Goal: Information Seeking & Learning: Check status

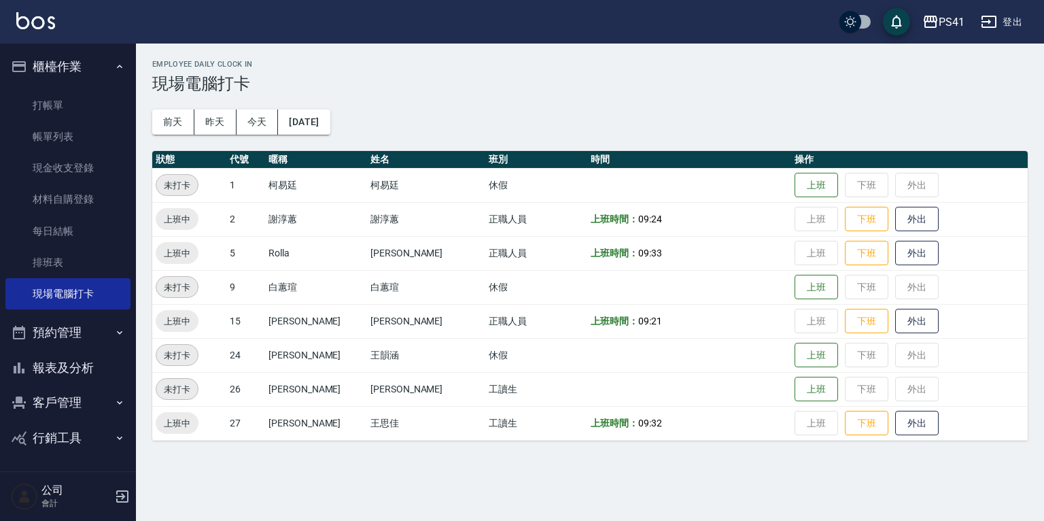
click at [46, 366] on button "報表及分析" at bounding box center [67, 367] width 125 height 35
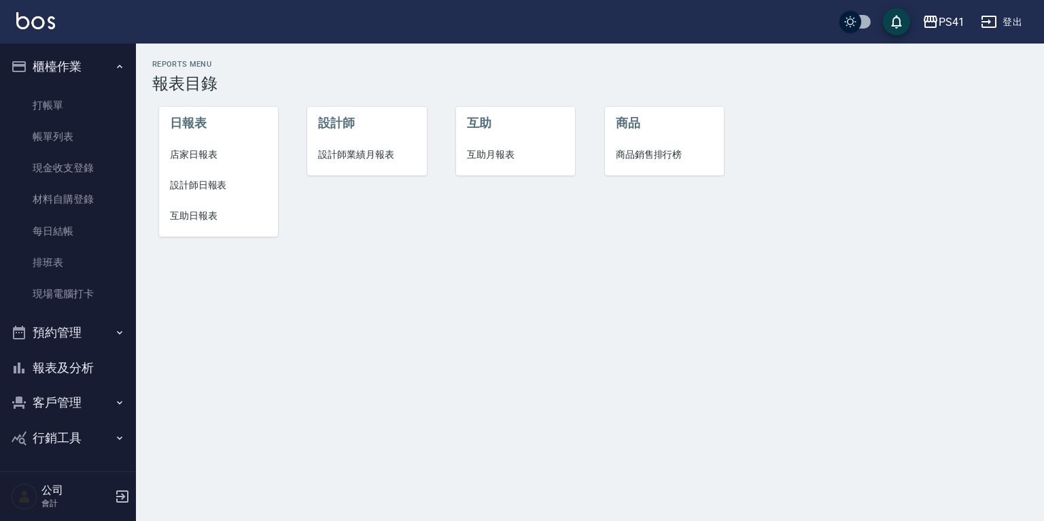
click at [229, 185] on span "設計師日報表" at bounding box center [218, 185] width 97 height 14
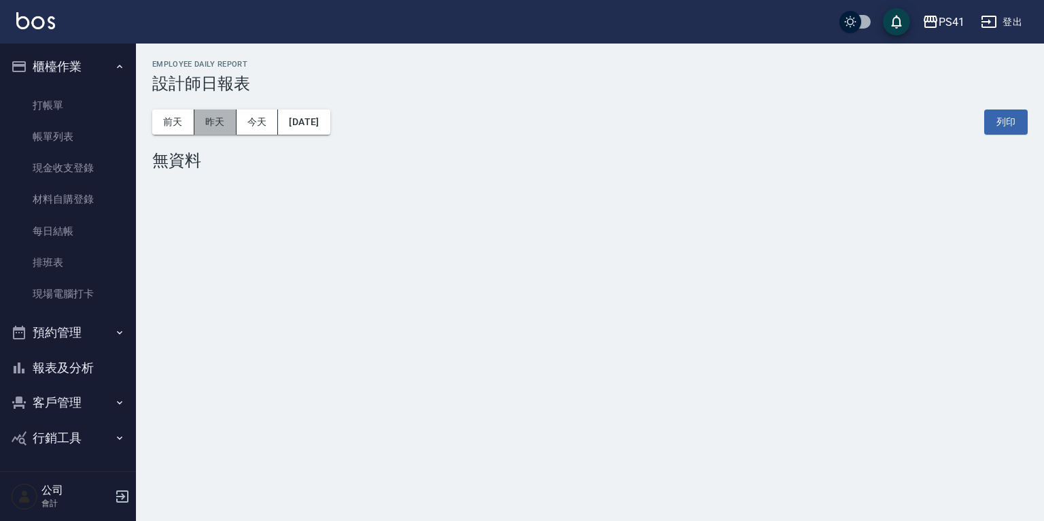
click at [228, 120] on button "昨天" at bounding box center [215, 121] width 42 height 25
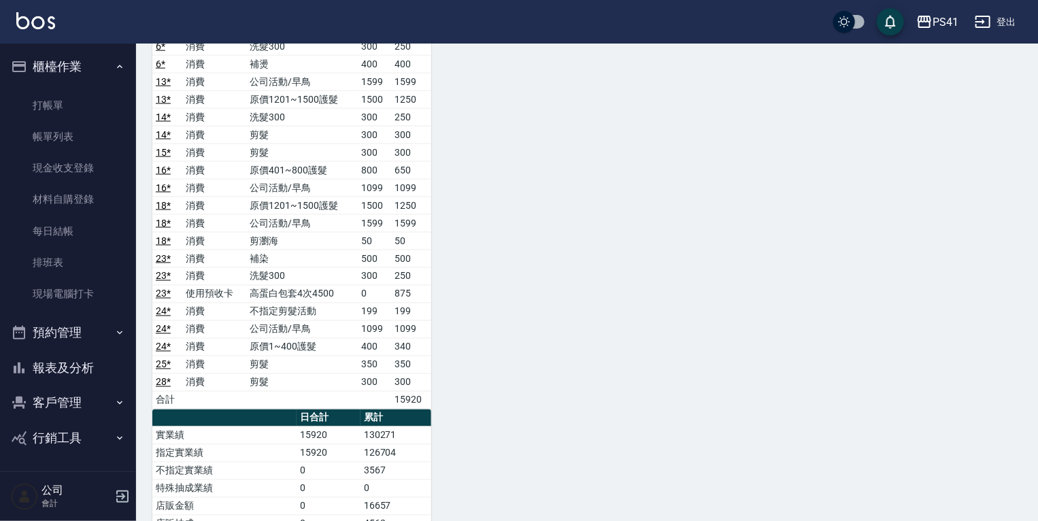
scroll to position [1033, 0]
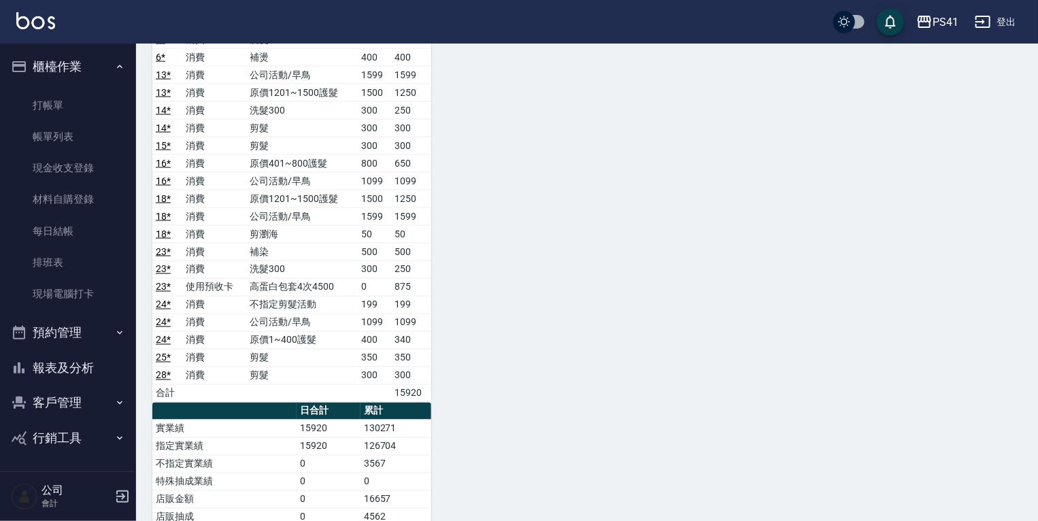
click at [79, 369] on button "報表及分析" at bounding box center [67, 367] width 125 height 35
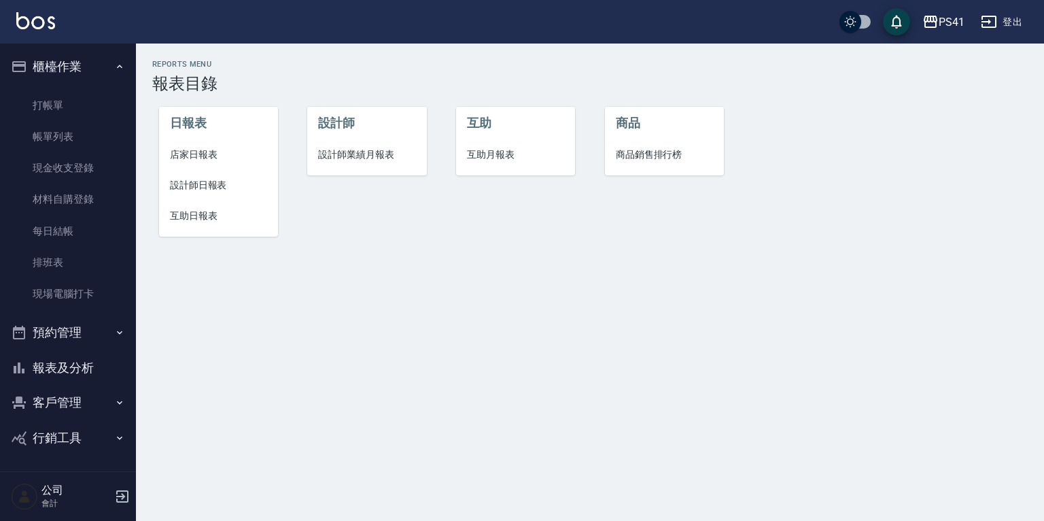
click at [351, 137] on li "設計師" at bounding box center [366, 123] width 119 height 33
click at [330, 139] on li "設計師" at bounding box center [366, 123] width 119 height 33
click at [330, 142] on li "設計師業績月報表" at bounding box center [366, 154] width 119 height 31
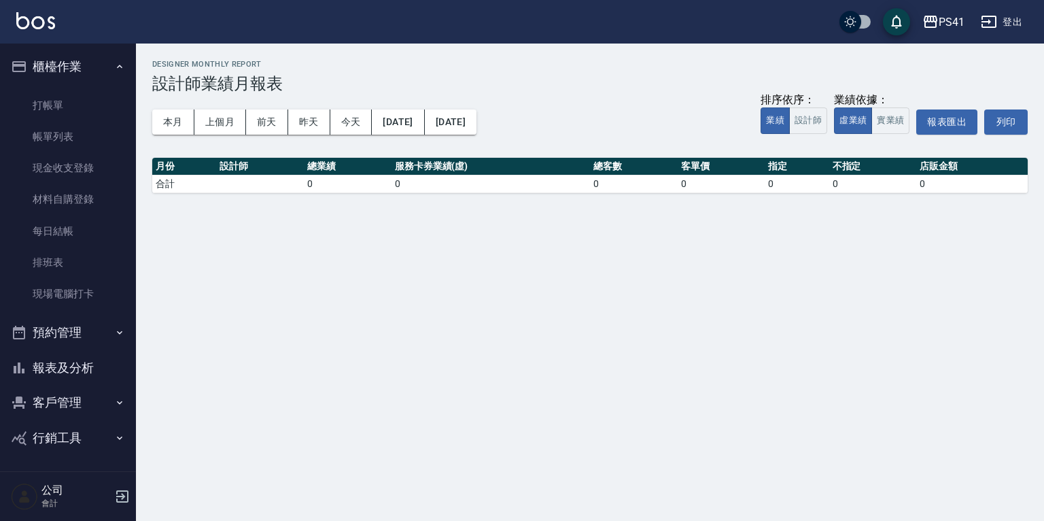
click at [167, 127] on button "本月" at bounding box center [173, 121] width 42 height 25
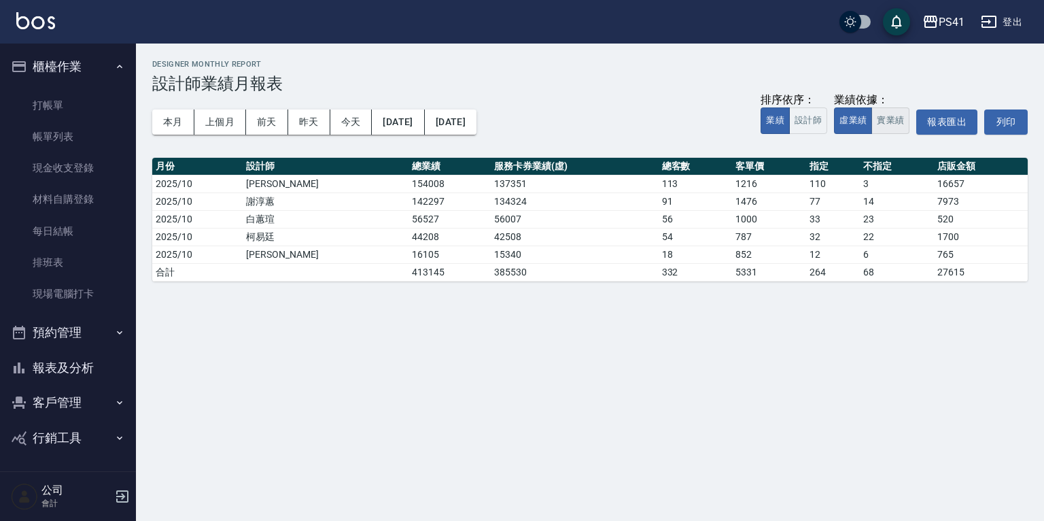
click at [890, 120] on button "實業績" at bounding box center [891, 120] width 38 height 27
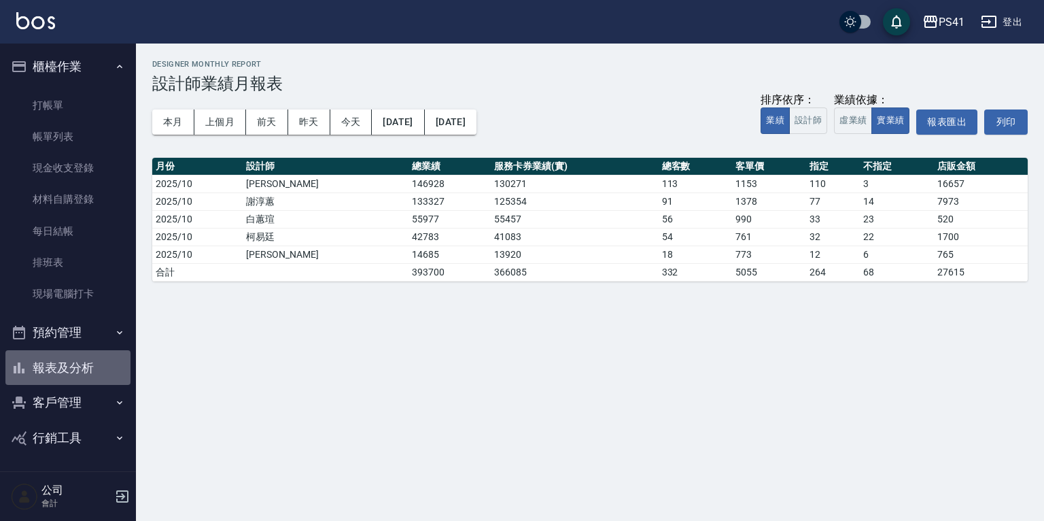
click at [71, 377] on button "報表及分析" at bounding box center [67, 367] width 125 height 35
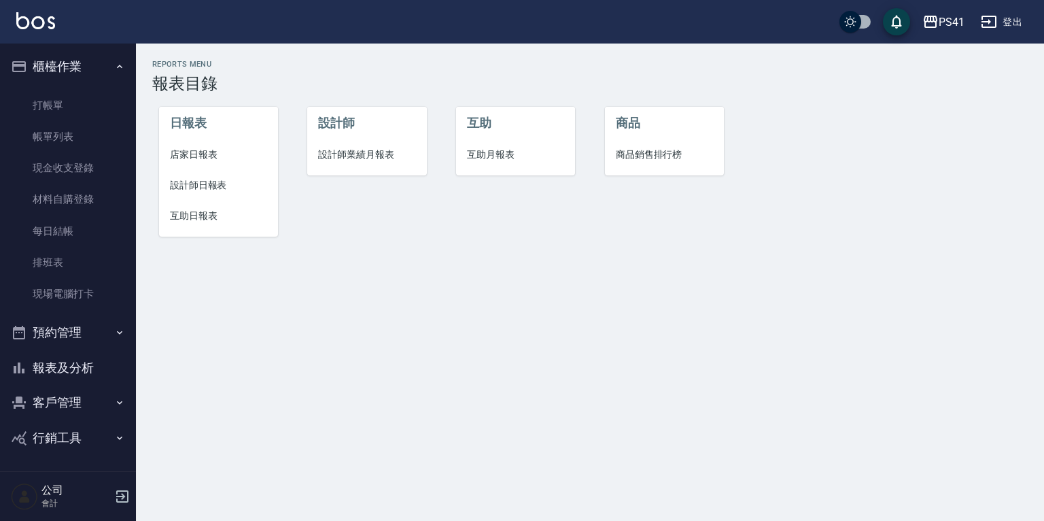
click at [522, 158] on span "互助月報表" at bounding box center [515, 155] width 97 height 14
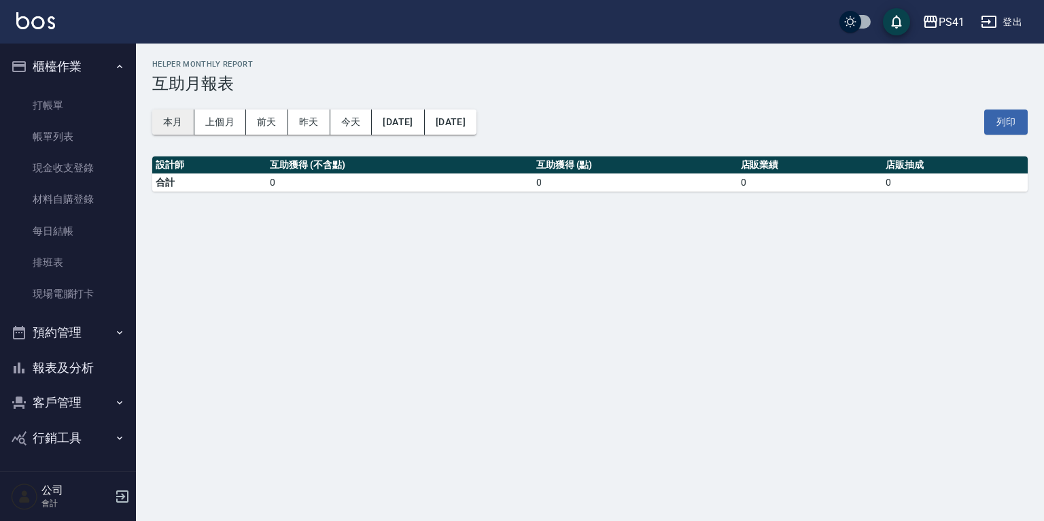
click at [178, 120] on button "本月" at bounding box center [173, 121] width 42 height 25
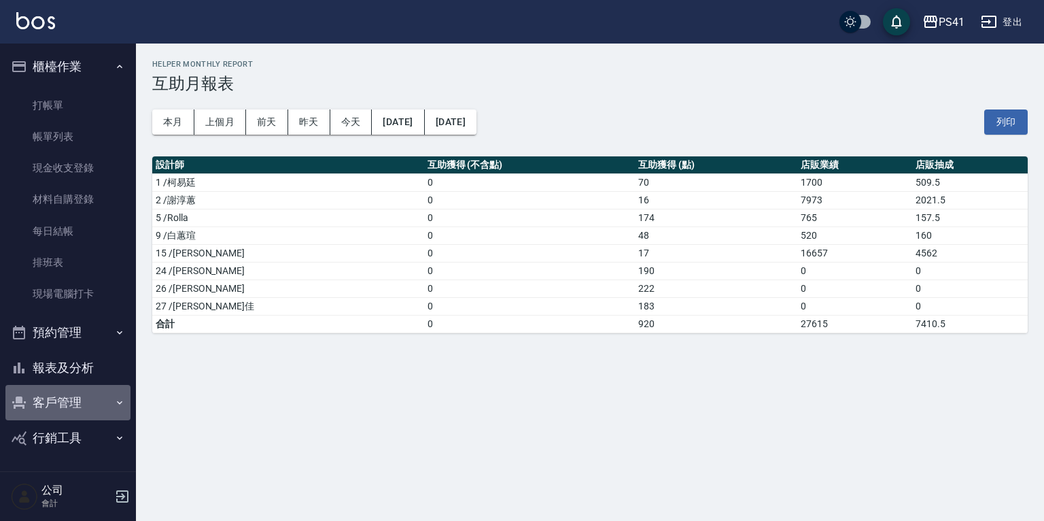
click at [96, 406] on button "客戶管理" at bounding box center [67, 402] width 125 height 35
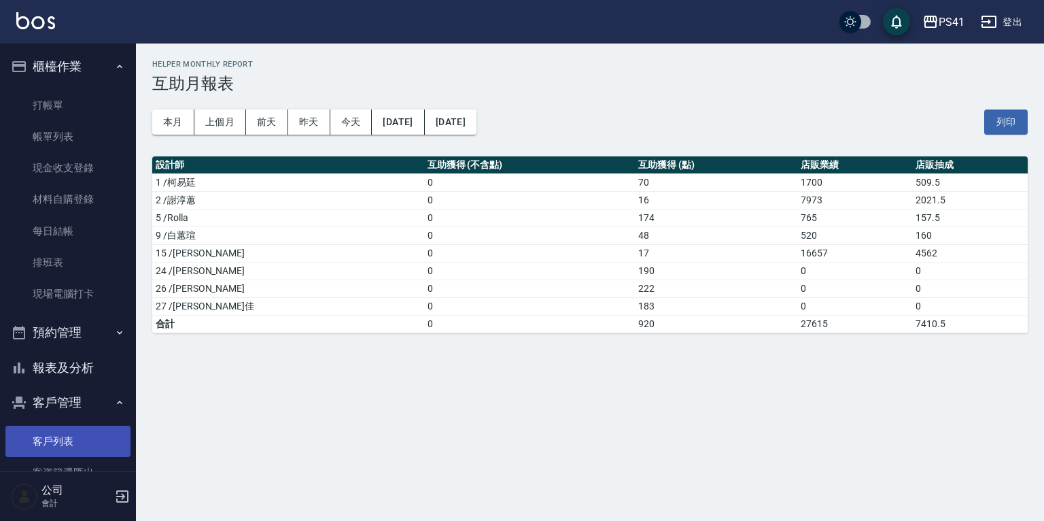
click at [61, 434] on link "客戶列表" at bounding box center [67, 441] width 125 height 31
